Goal: Task Accomplishment & Management: Use online tool/utility

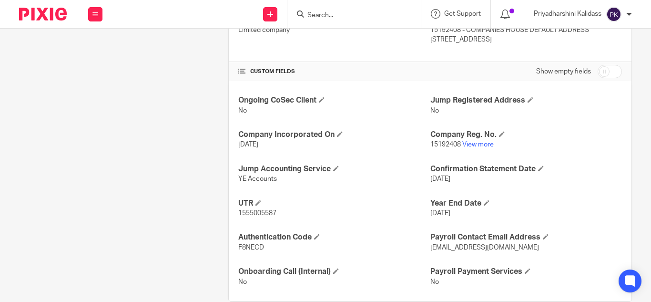
scroll to position [287, 0]
drag, startPoint x: 266, startPoint y: 246, endPoint x: 232, endPoint y: 246, distance: 33.8
click at [233, 246] on div "Ongoing CoSec Client No Jump Registered Address No Company Incorporated On 6 Oc…" at bounding box center [430, 191] width 403 height 220
copy span "F8NECD"
click at [350, 17] on input "Search" at bounding box center [349, 15] width 86 height 9
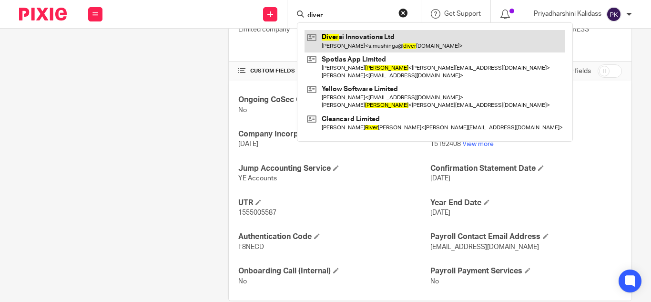
type input "diver"
click at [365, 46] on link at bounding box center [435, 41] width 261 height 22
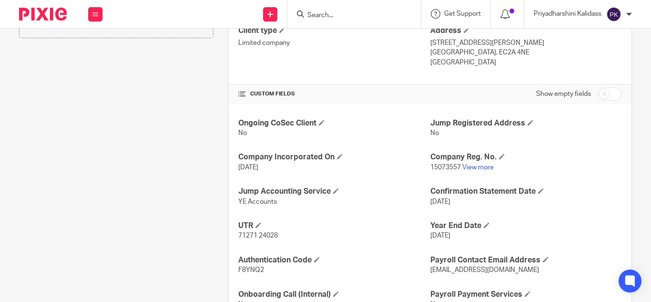
scroll to position [273, 0]
click at [470, 168] on link "View more" at bounding box center [477, 167] width 31 height 7
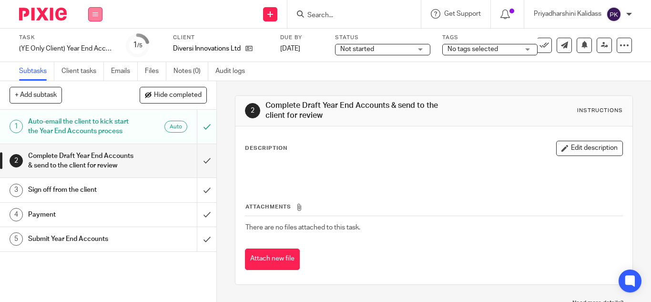
click at [92, 15] on button at bounding box center [95, 14] width 14 height 14
click at [92, 42] on link "Work" at bounding box center [90, 44] width 17 height 7
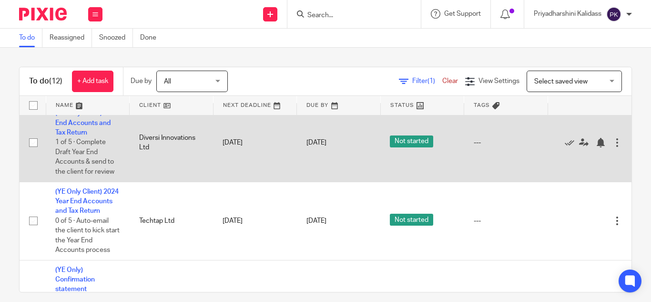
scroll to position [422, 0]
drag, startPoint x: 80, startPoint y: 149, endPoint x: 68, endPoint y: 149, distance: 12.4
click at [68, 149] on td "(YE Only Client) Year End Accounts and Tax Return 1 of 5 · Complete Draft Year …" at bounding box center [88, 143] width 84 height 78
click at [72, 137] on link "(YE Only Client) Year End Accounts and Tax Return" at bounding box center [85, 124] width 61 height 26
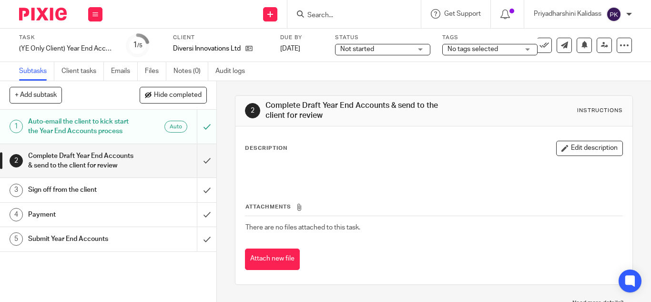
click at [139, 128] on div "Auto" at bounding box center [160, 127] width 53 height 12
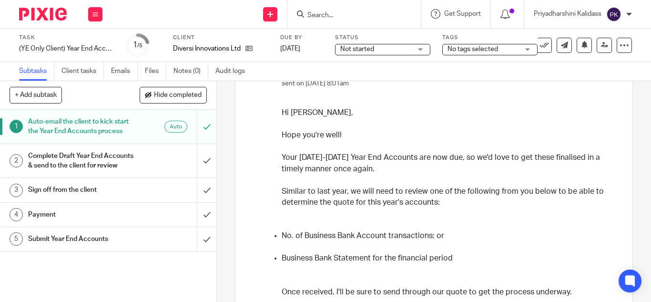
scroll to position [97, 0]
